Goal: Task Accomplishment & Management: Manage account settings

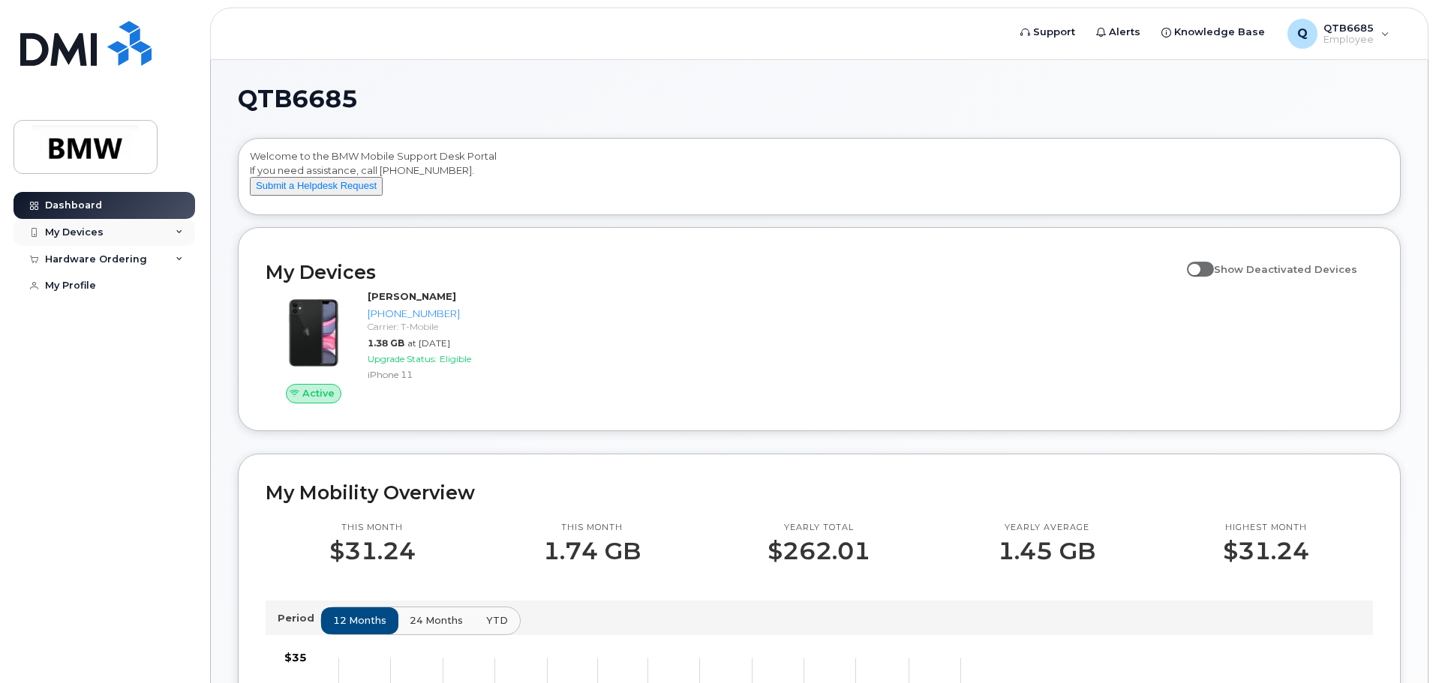
click at [161, 236] on div "My Devices" at bounding box center [105, 232] width 182 height 27
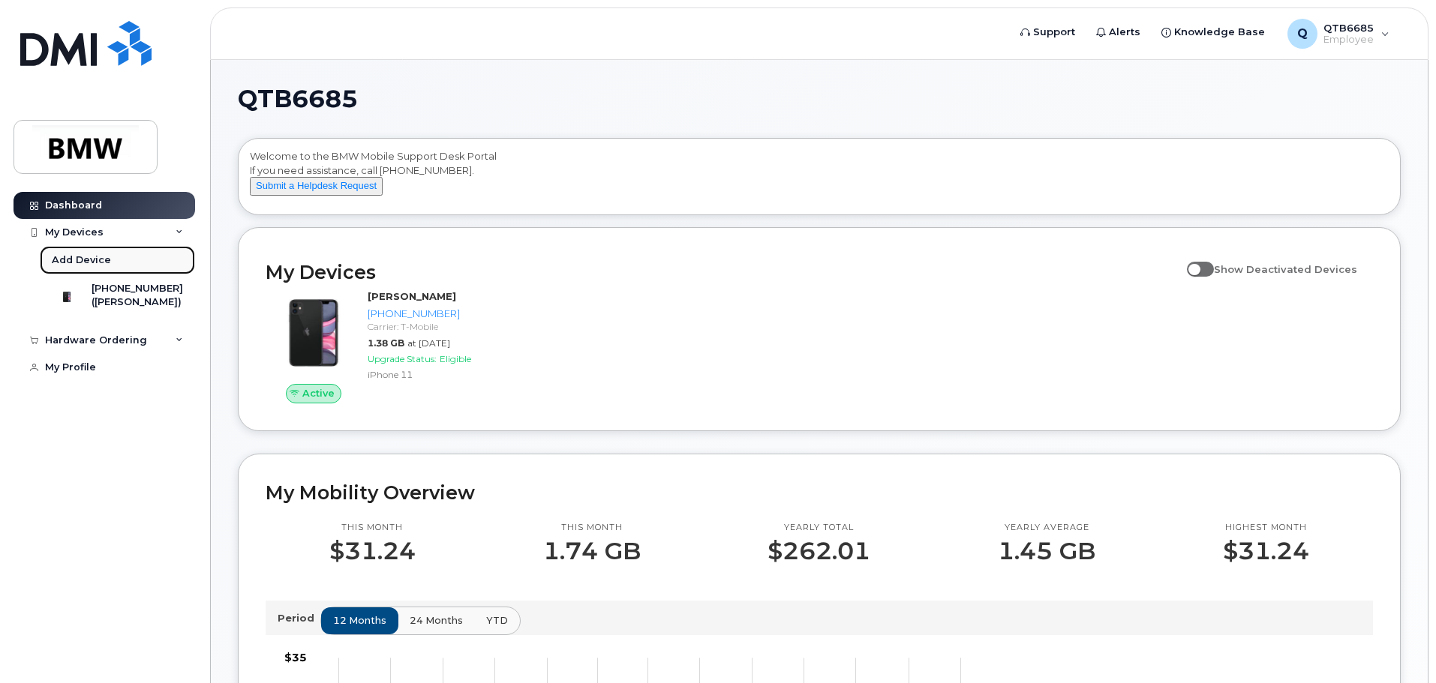
click at [78, 257] on div "Add Device" at bounding box center [81, 261] width 59 height 14
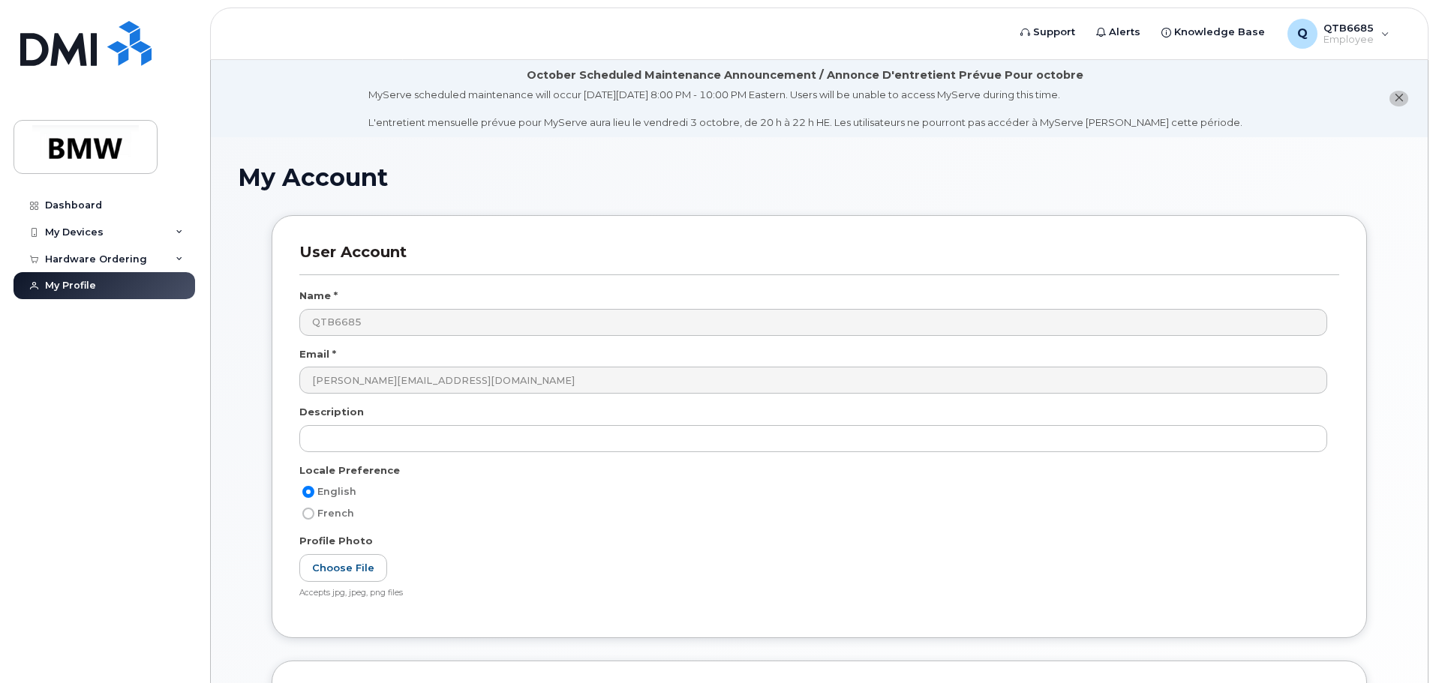
click at [1392, 103] on button "close notification" at bounding box center [1398, 99] width 19 height 16
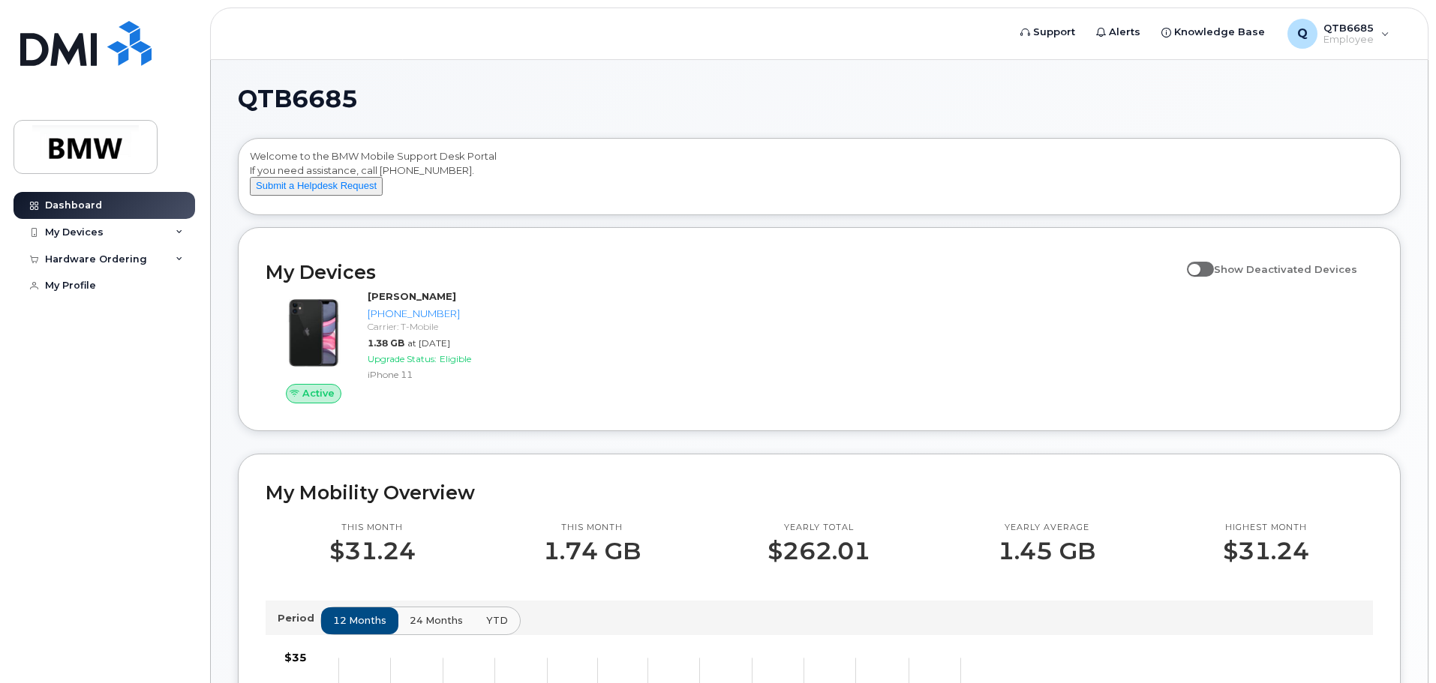
click at [1208, 277] on span at bounding box center [1200, 269] width 27 height 15
click at [1199, 267] on input "Show Deactivated Devices" at bounding box center [1193, 261] width 12 height 12
click at [1214, 277] on span at bounding box center [1200, 269] width 27 height 15
click at [1199, 267] on input "Show Deactivated Devices" at bounding box center [1193, 261] width 12 height 12
checkbox input "false"
